Goal: Task Accomplishment & Management: Use online tool/utility

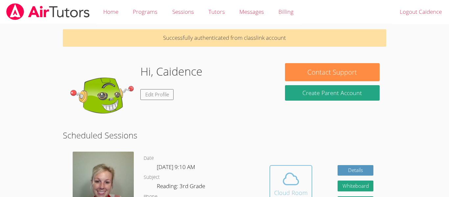
click at [282, 174] on icon at bounding box center [291, 179] width 18 height 18
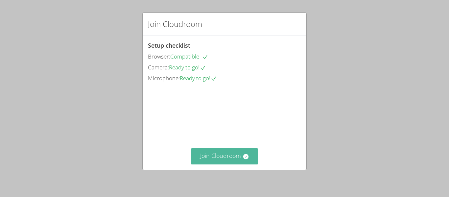
click at [239, 151] on button "Join Cloudroom" at bounding box center [224, 156] width 67 height 16
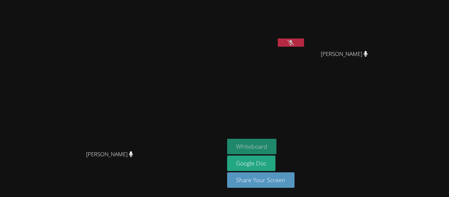
click at [277, 141] on button "Whiteboard" at bounding box center [252, 146] width 50 height 15
click at [277, 143] on button "Whiteboard" at bounding box center [252, 146] width 50 height 15
